Goal: Task Accomplishment & Management: Manage account settings

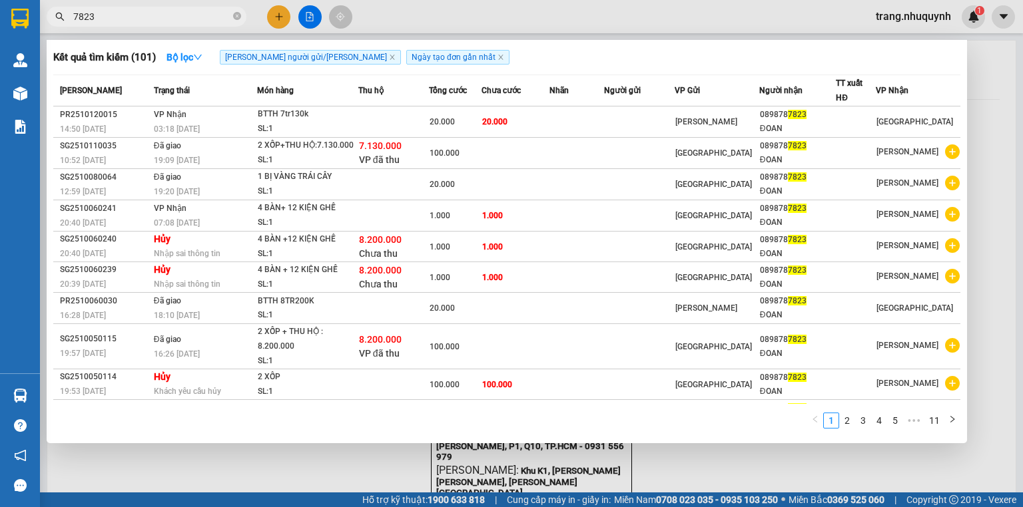
type input "7823"
click at [355, 105] on th "Món hàng" at bounding box center [307, 90] width 101 height 31
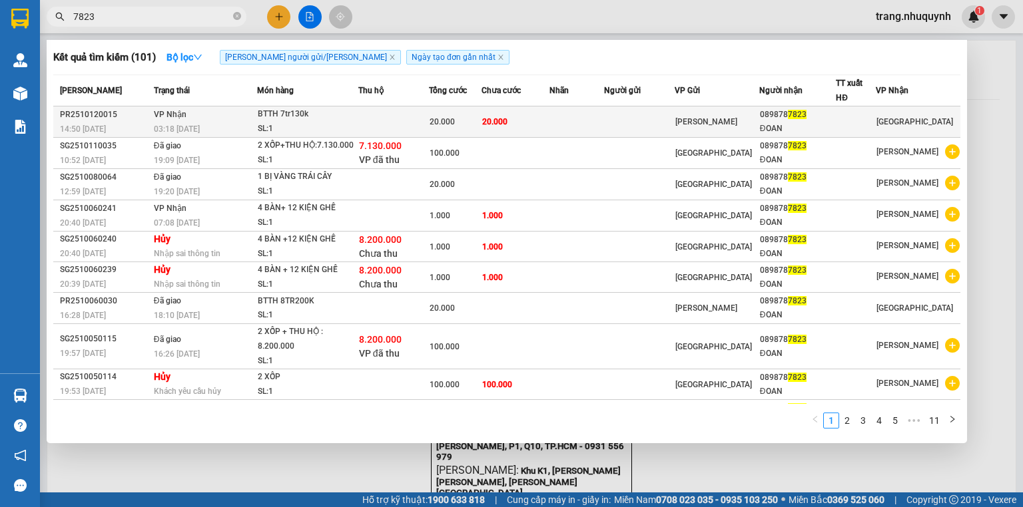
click at [362, 114] on td at bounding box center [393, 122] width 71 height 31
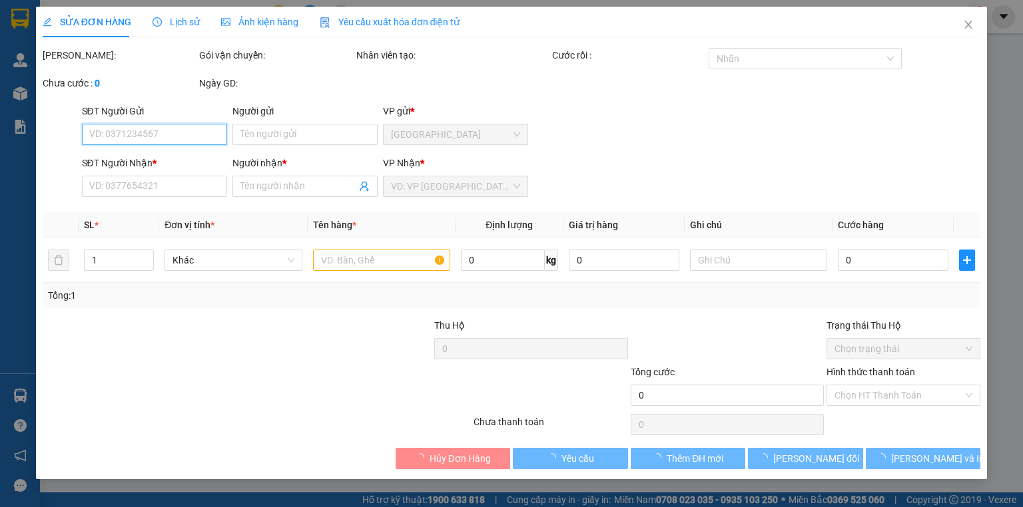
type input "0898787823"
type input "ĐOAN"
type input "20.000"
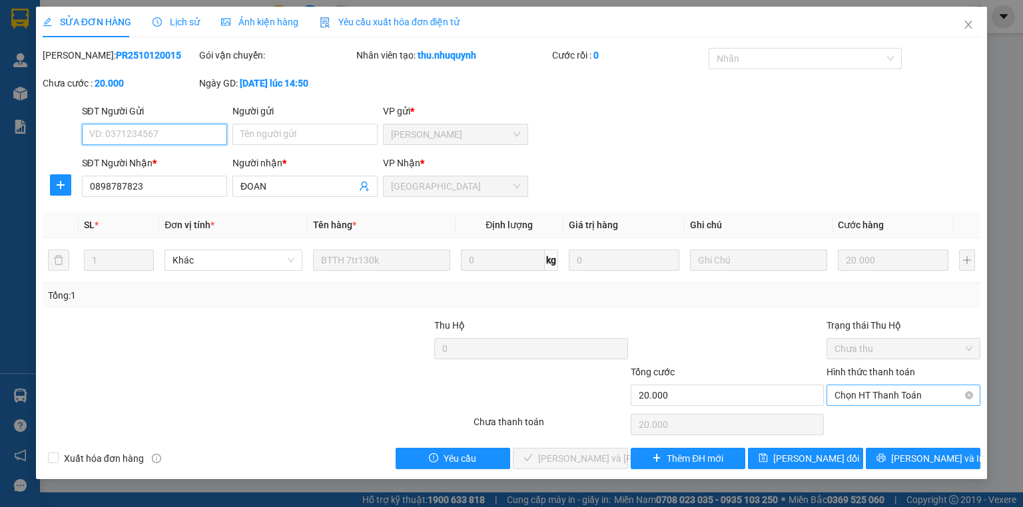
click at [858, 394] on span "Chọn HT Thanh Toán" at bounding box center [903, 395] width 138 height 20
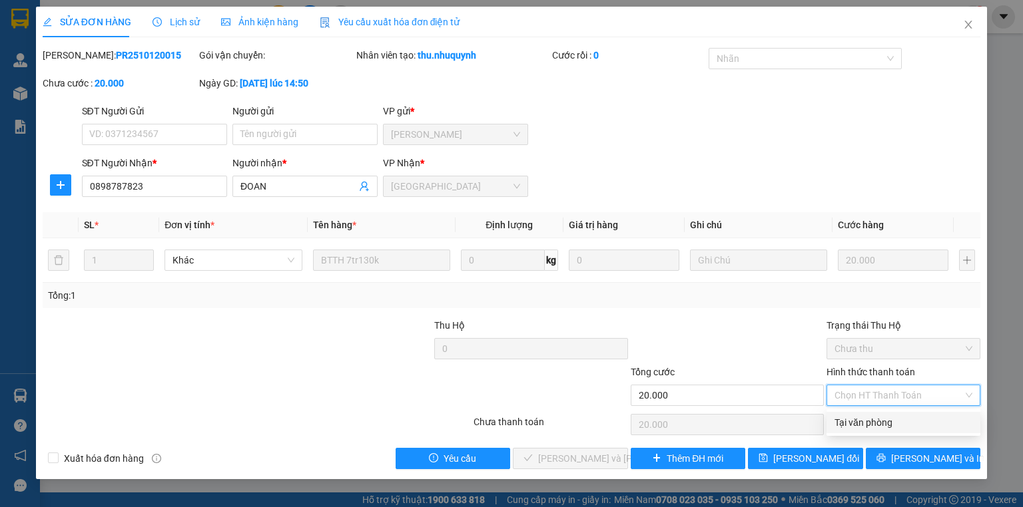
click at [861, 421] on div "Tại văn phòng" at bounding box center [903, 422] width 138 height 15
type input "0"
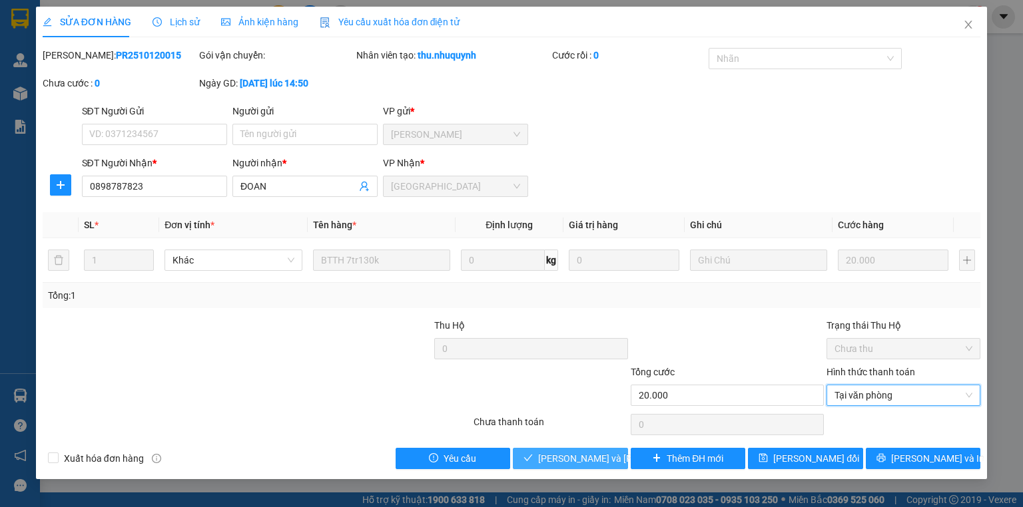
click at [571, 457] on span "[PERSON_NAME] và [PERSON_NAME] hàng" at bounding box center [628, 458] width 180 height 15
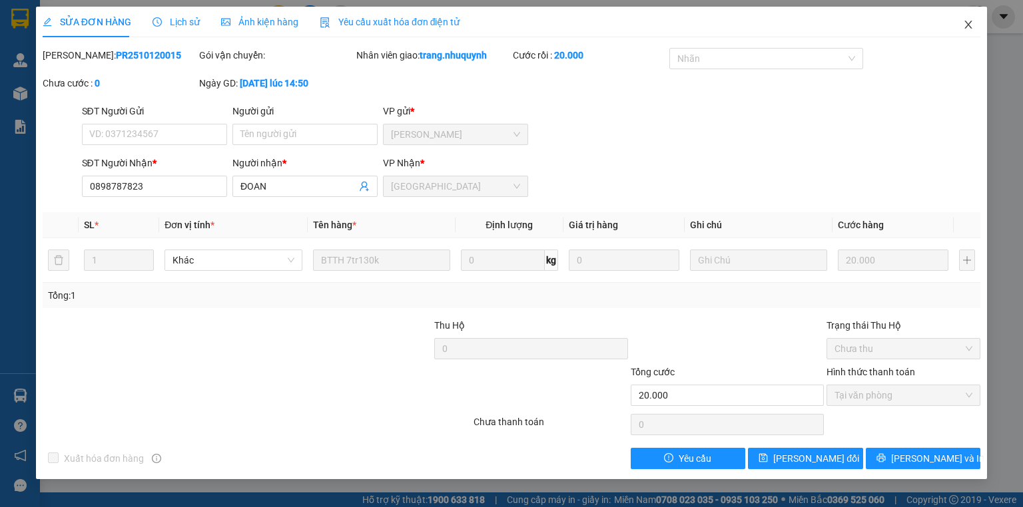
click at [969, 26] on icon "close" at bounding box center [968, 25] width 7 height 8
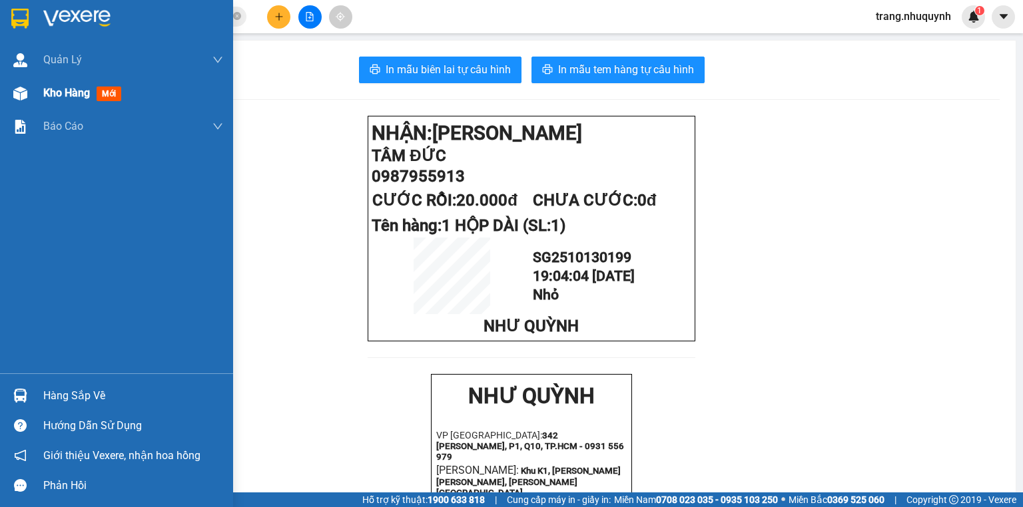
click at [69, 93] on span "Kho hàng" at bounding box center [66, 93] width 47 height 13
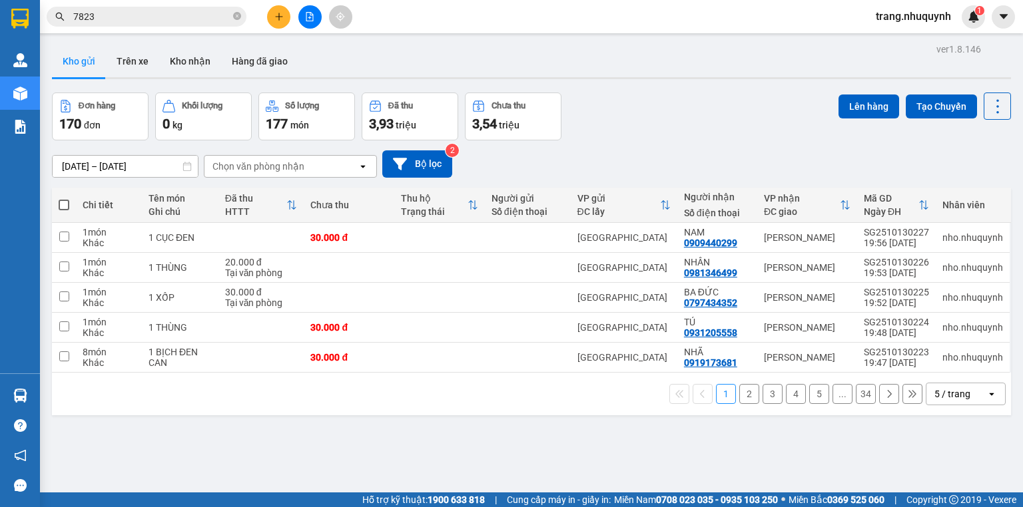
click at [399, 457] on div "ver 1.8.146 Kho gửi Trên xe [PERSON_NAME] Hàng đã [PERSON_NAME] hàng 170 đơn [P…" at bounding box center [531, 293] width 969 height 507
click at [274, 415] on div "1 2 3 4 5 ... 34 5 / trang open" at bounding box center [531, 394] width 959 height 43
click at [637, 83] on div "ver 1.8.146 Kho gửi Trên xe [PERSON_NAME] Hàng đã [PERSON_NAME] hàng 170 đơn [P…" at bounding box center [531, 293] width 969 height 507
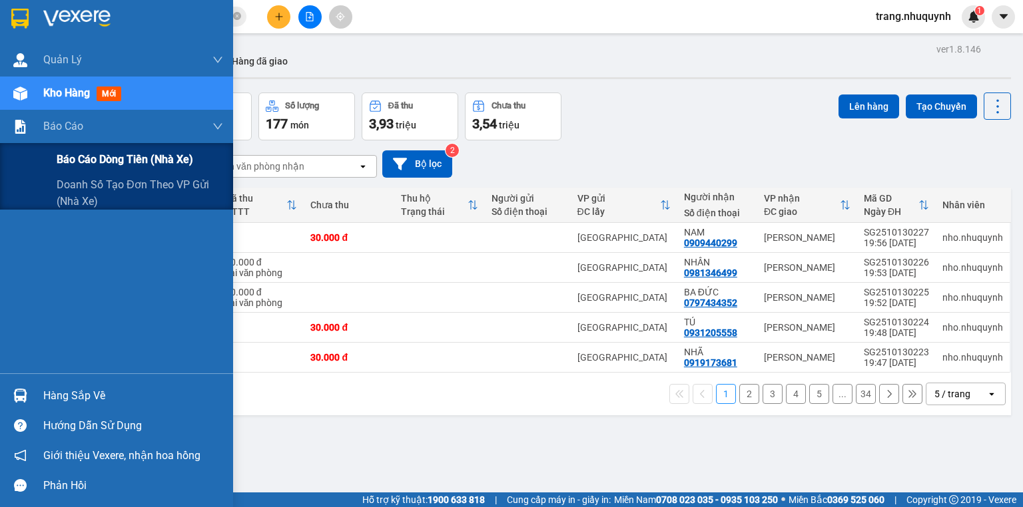
click at [89, 155] on span "Báo cáo dòng tiền (nhà xe)" at bounding box center [125, 159] width 136 height 17
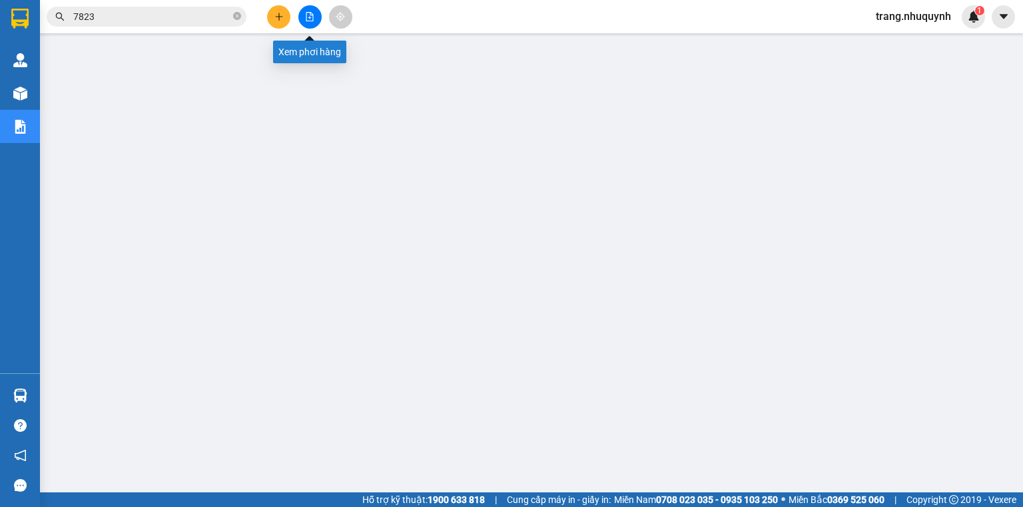
click at [320, 13] on button at bounding box center [309, 16] width 23 height 23
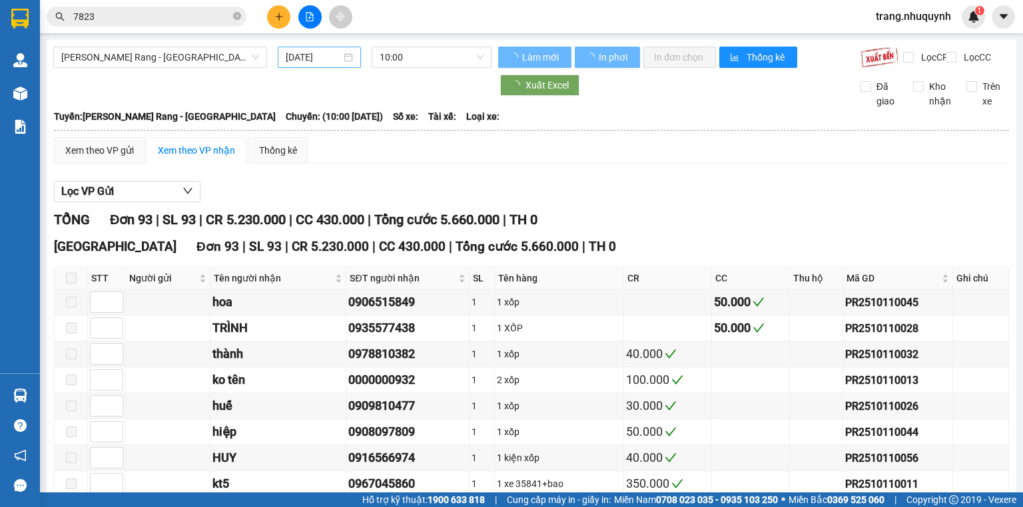
click at [296, 61] on input "[DATE]" at bounding box center [313, 57] width 55 height 15
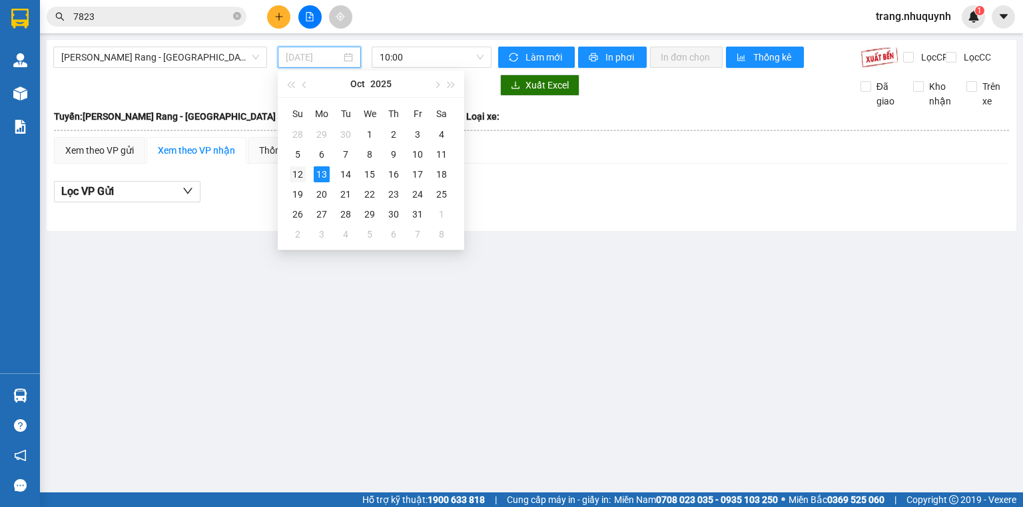
drag, startPoint x: 296, startPoint y: 171, endPoint x: 389, endPoint y: 78, distance: 131.4
click at [296, 170] on div "12" at bounding box center [298, 174] width 16 height 16
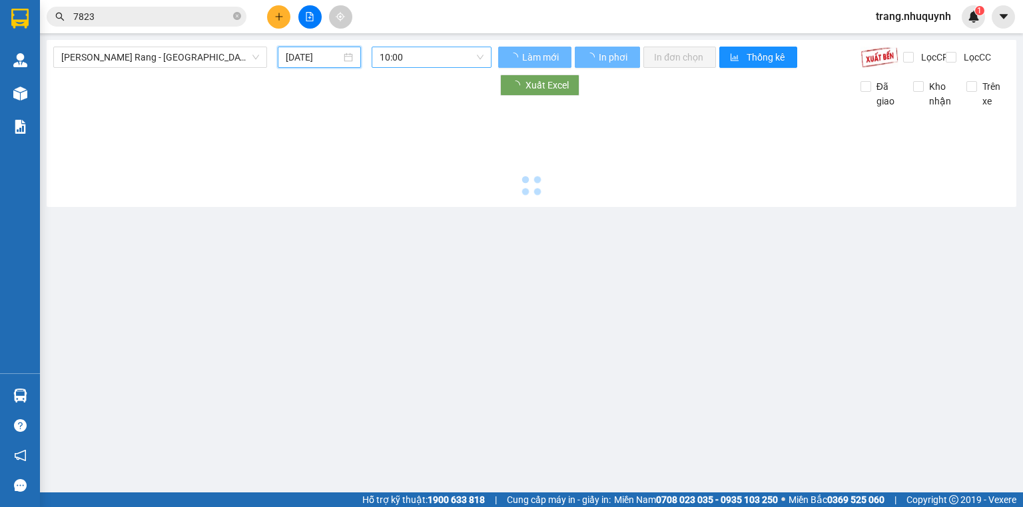
type input "[DATE]"
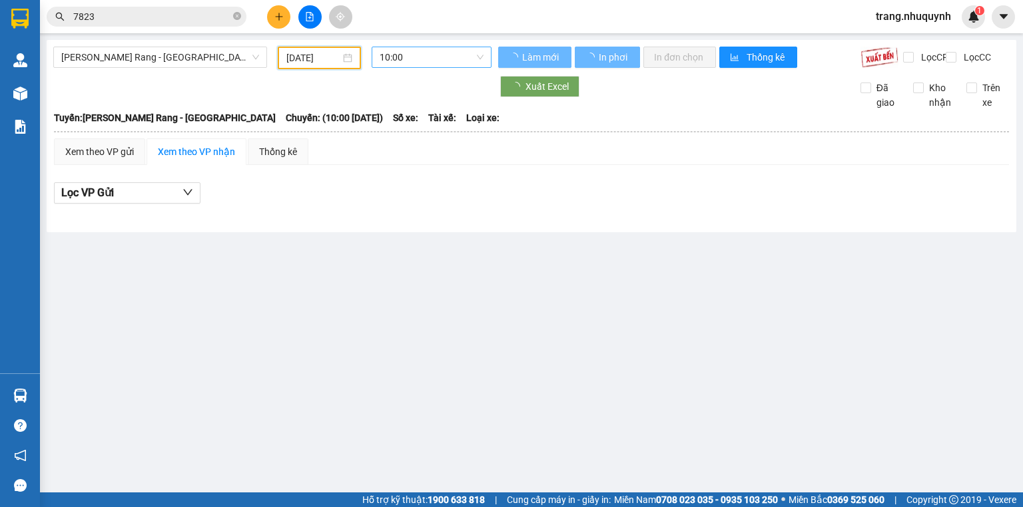
click at [405, 56] on span "10:00" at bounding box center [432, 57] width 105 height 20
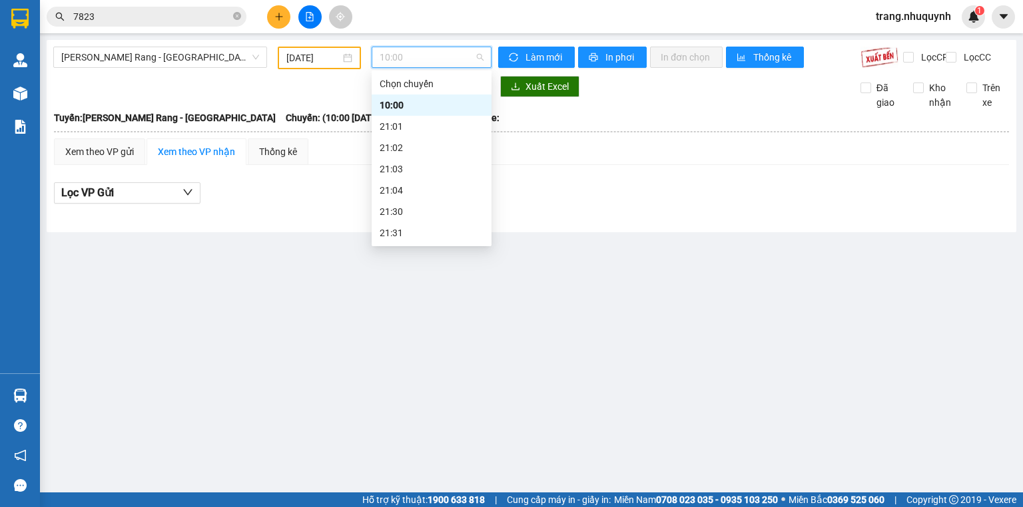
scroll to position [64, 0]
click at [399, 186] on div "22:00" at bounding box center [432, 190] width 104 height 15
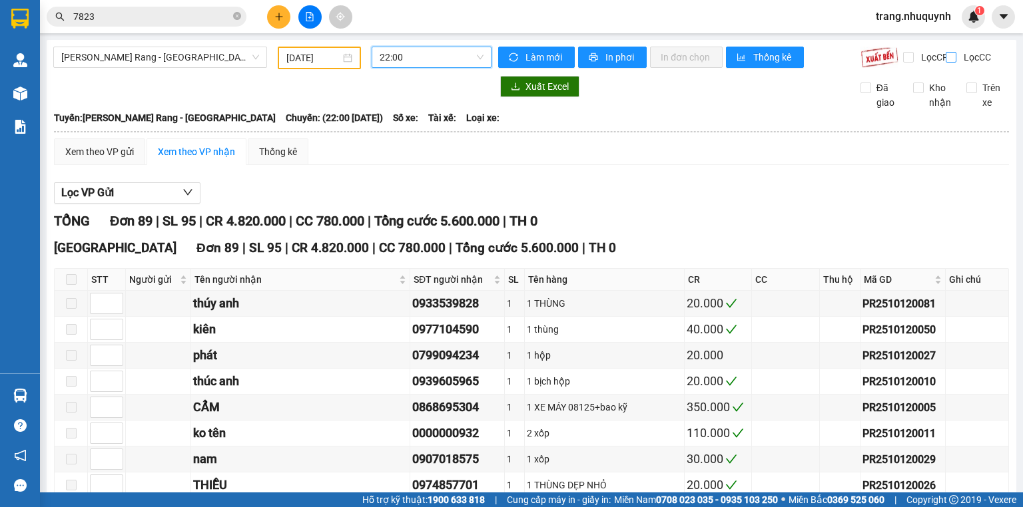
click at [945, 56] on input "Lọc CC" at bounding box center [951, 57] width 13 height 11
checkbox input "true"
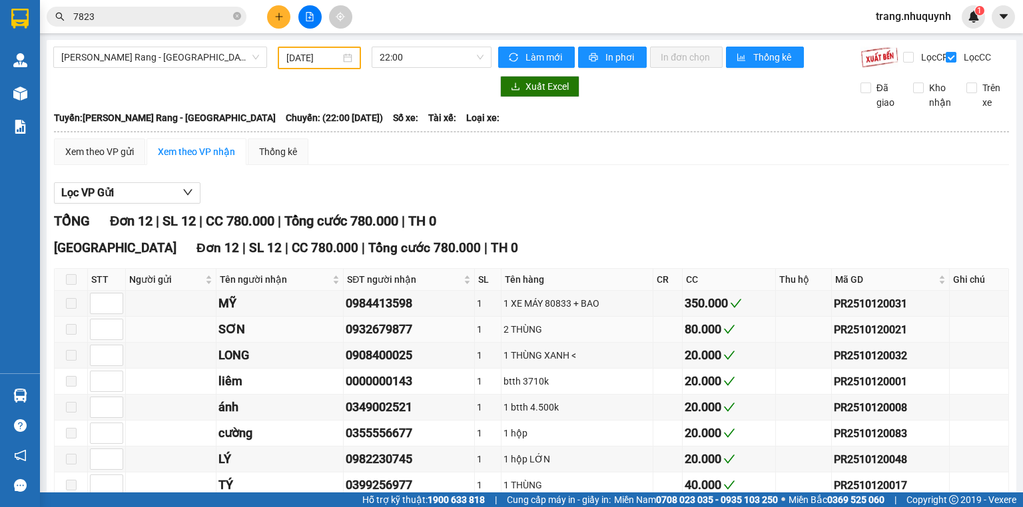
scroll to position [182, 0]
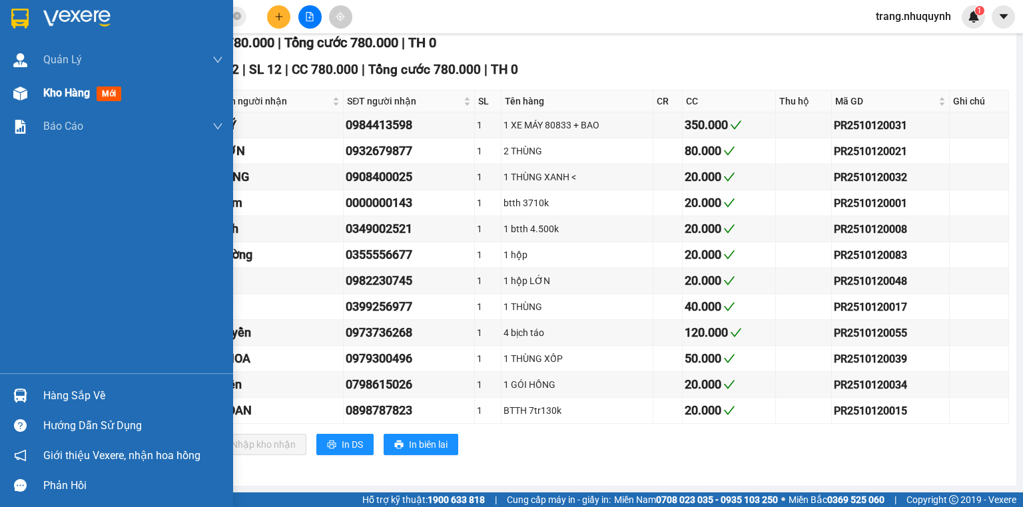
click at [33, 88] on div "Kho hàng mới" at bounding box center [116, 93] width 233 height 33
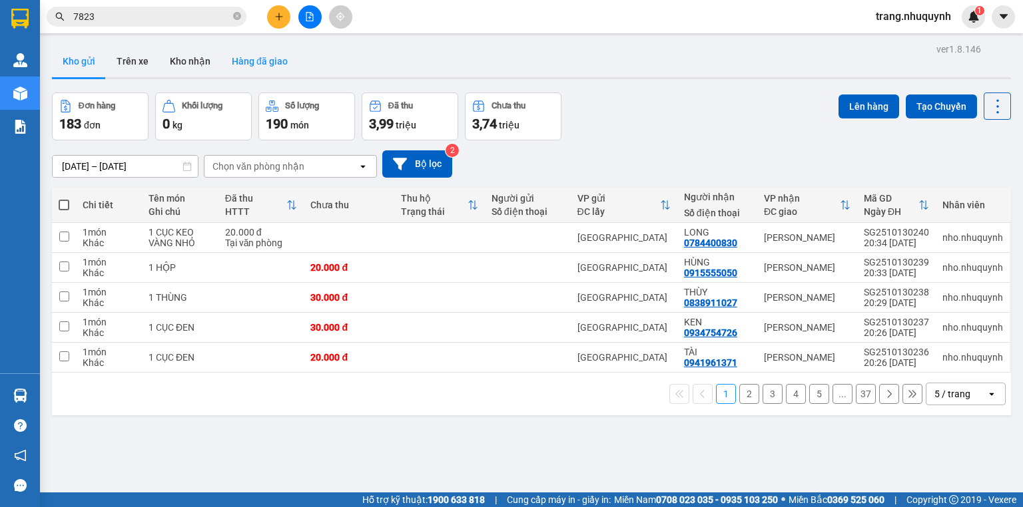
click at [263, 54] on button "Hàng đã giao" at bounding box center [259, 61] width 77 height 32
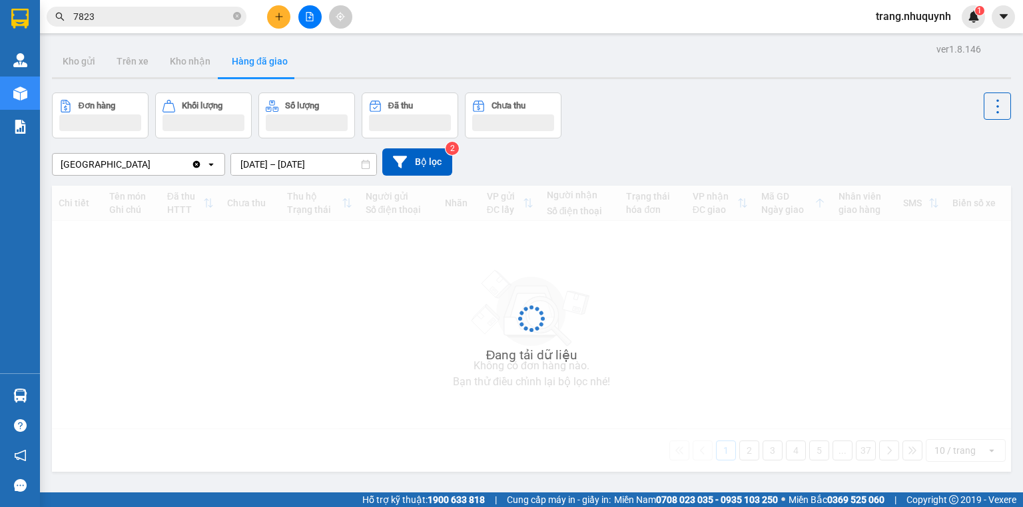
click at [264, 165] on input "[DATE] – [DATE]" at bounding box center [303, 164] width 145 height 21
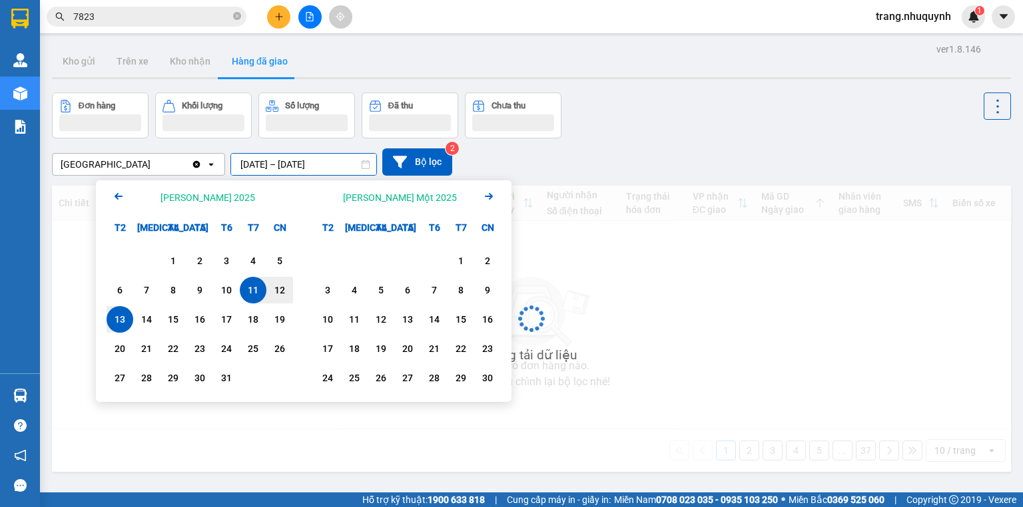
click at [115, 324] on div "13" at bounding box center [120, 320] width 19 height 16
type input "[DATE] – [DATE]"
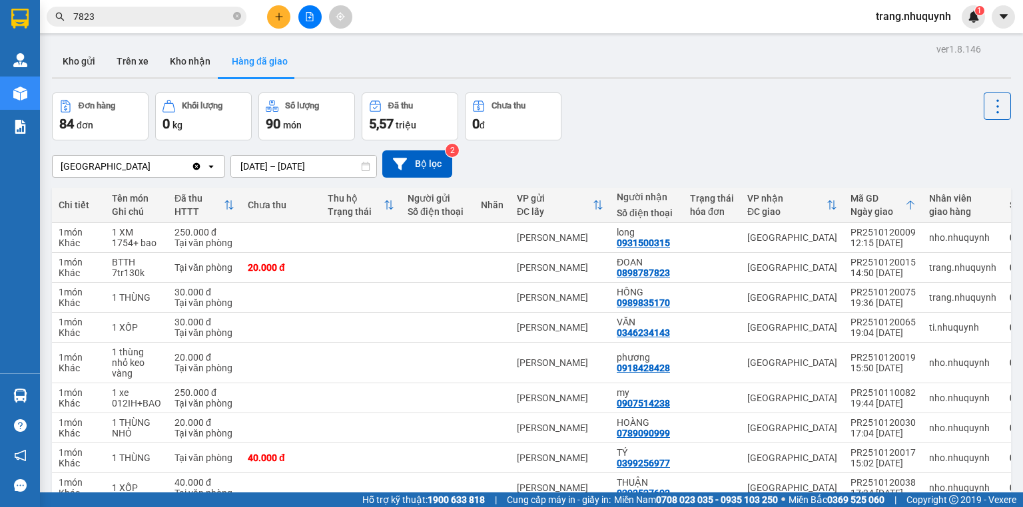
scroll to position [104, 0]
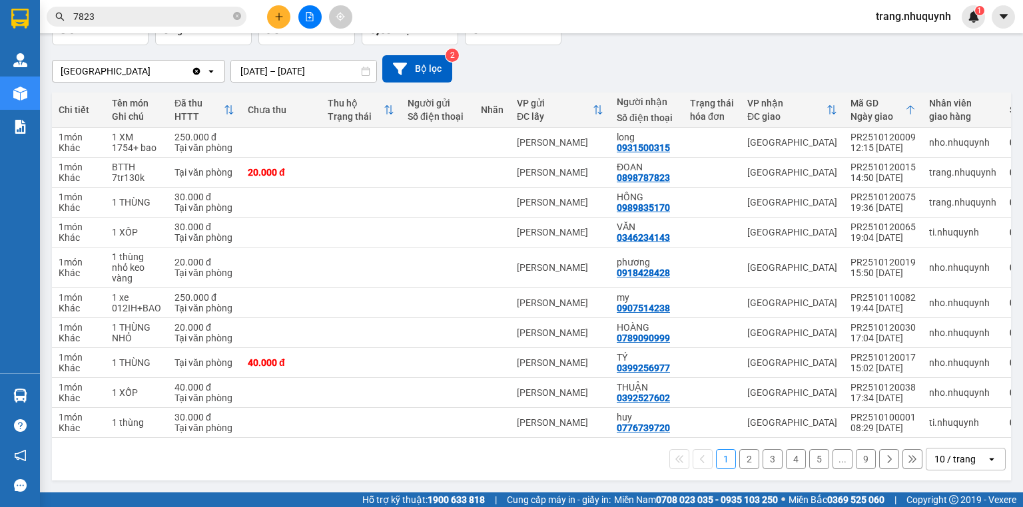
click at [945, 463] on div "10 / trang" at bounding box center [954, 459] width 41 height 13
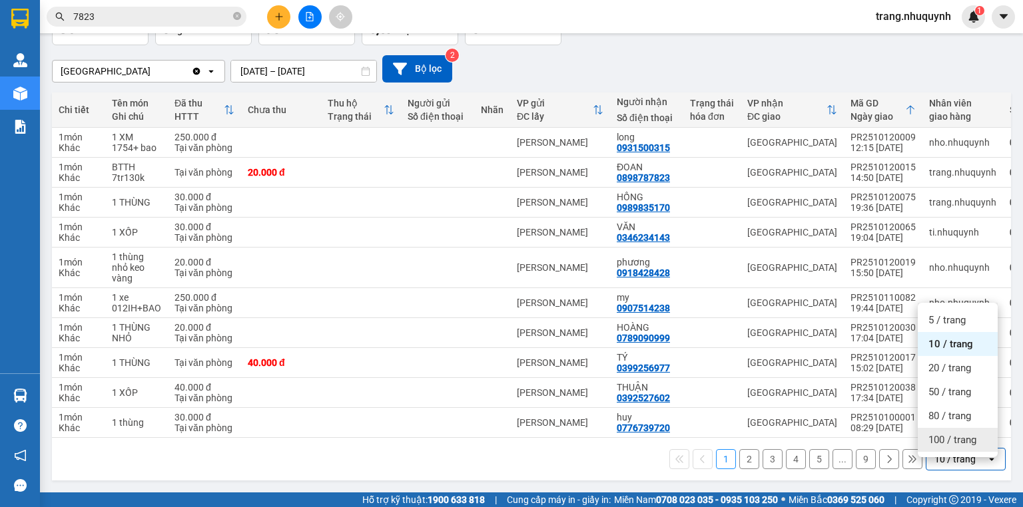
click at [947, 433] on span "100 / trang" at bounding box center [952, 439] width 48 height 13
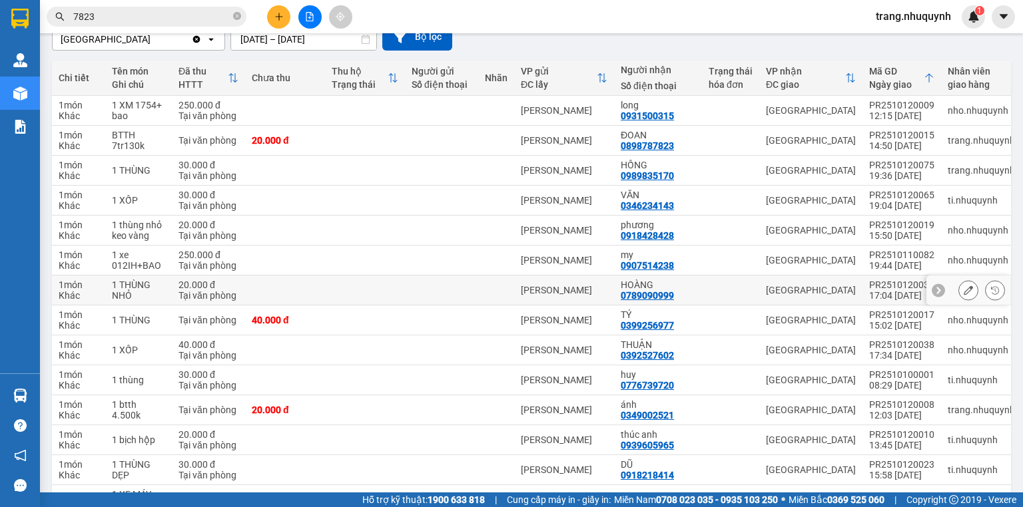
scroll to position [0, 0]
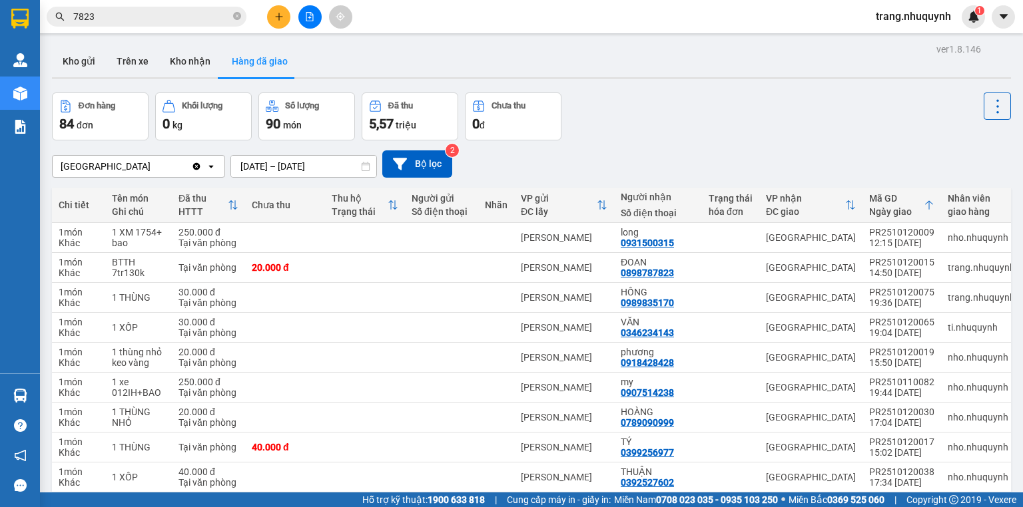
click at [664, 113] on div "Đơn hàng 84 đơn [PERSON_NAME] 0 kg Số [PERSON_NAME] 90 món Đã thu 5,57 [PERSON_…" at bounding box center [531, 117] width 959 height 48
click at [77, 54] on button "Kho gửi" at bounding box center [79, 61] width 54 height 32
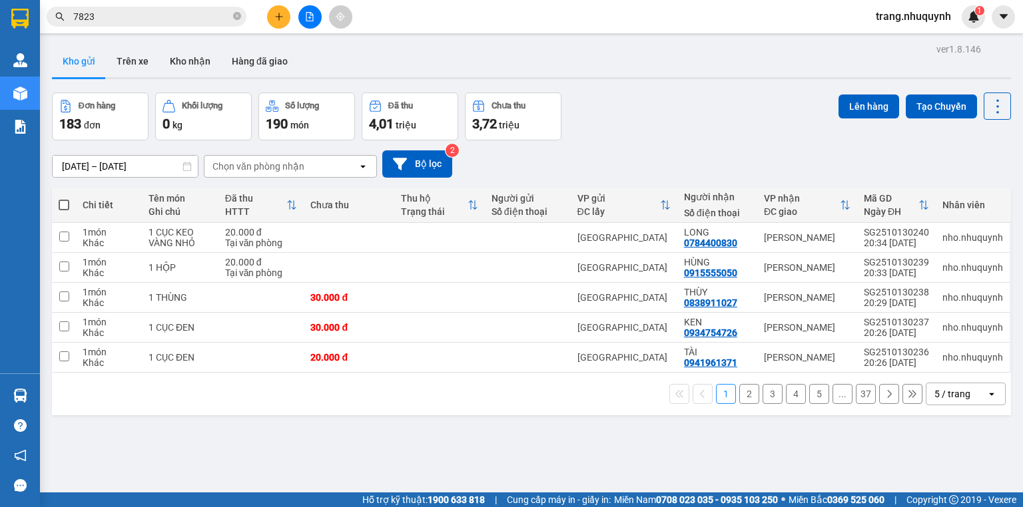
click at [330, 52] on div "Kho gửi Trên xe Kho nhận Hàng đã giao" at bounding box center [531, 62] width 959 height 35
